Goal: Task Accomplishment & Management: Use online tool/utility

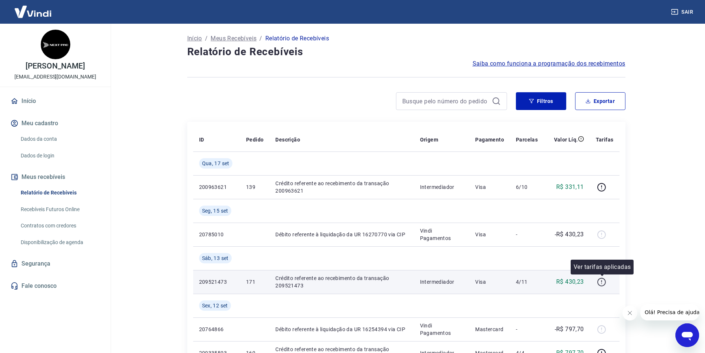
click at [601, 280] on icon "button" at bounding box center [601, 281] width 9 height 9
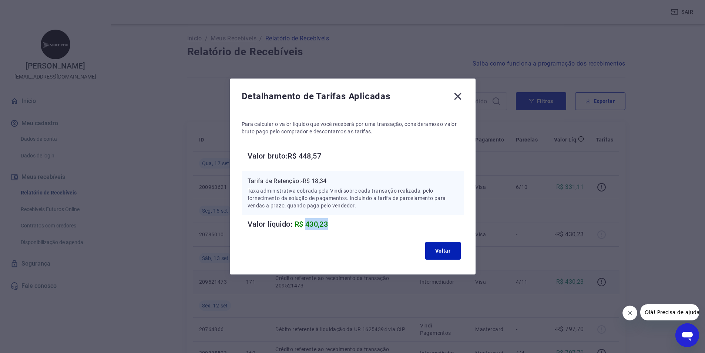
drag, startPoint x: 311, startPoint y: 225, endPoint x: 337, endPoint y: 223, distance: 26.4
click at [337, 223] on h6 "Valor líquido: R$ 430,23" at bounding box center [355, 224] width 216 height 12
copy span "430,23"
